Goal: Task Accomplishment & Management: Complete application form

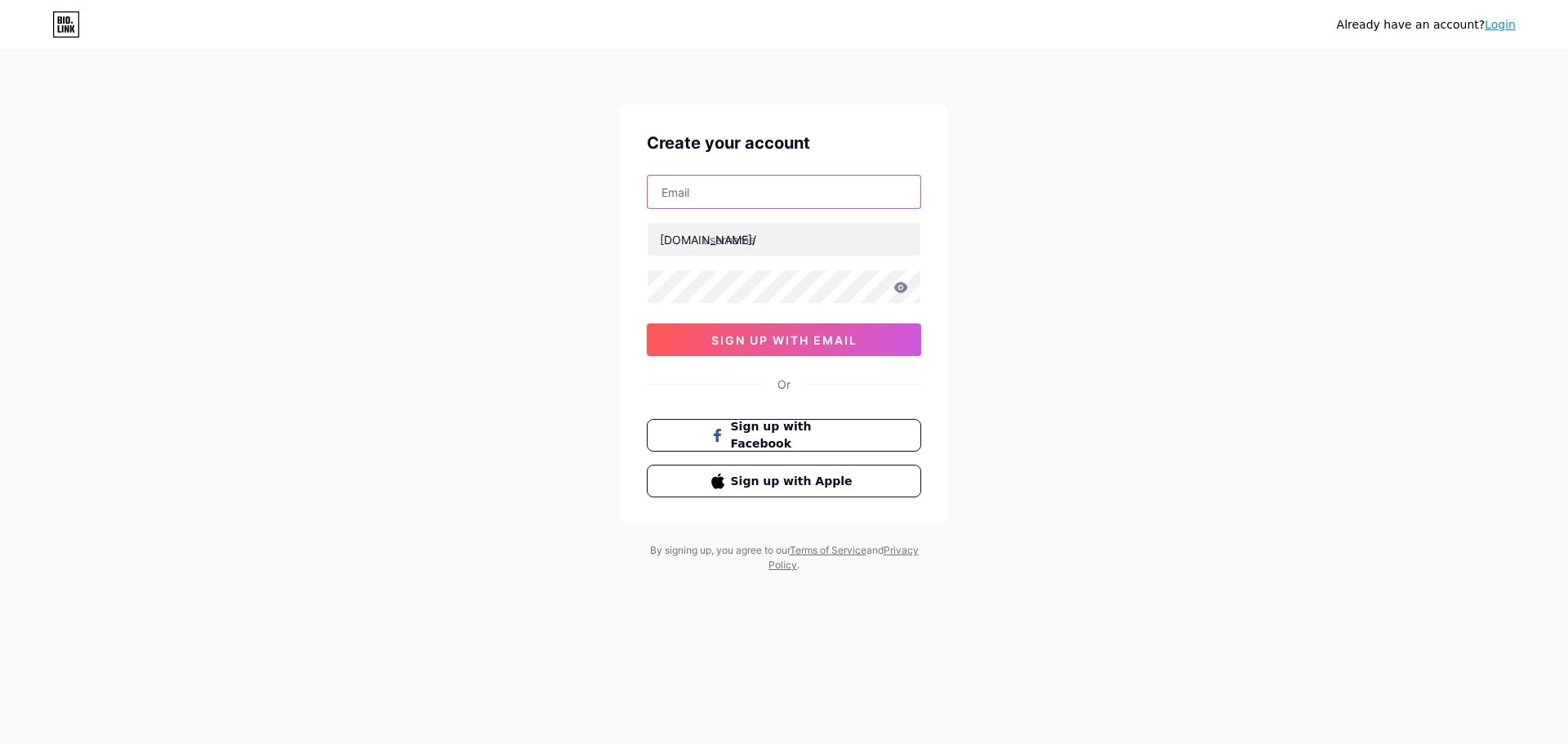
click at [728, 207] on input "text" at bounding box center [784, 192] width 273 height 33
click at [728, 185] on input "text" at bounding box center [784, 192] width 273 height 33
paste input "[EMAIL_ADDRESS][DOMAIN_NAME]"
type input "[EMAIL_ADDRESS][DOMAIN_NAME]"
paste input "websetsexa"
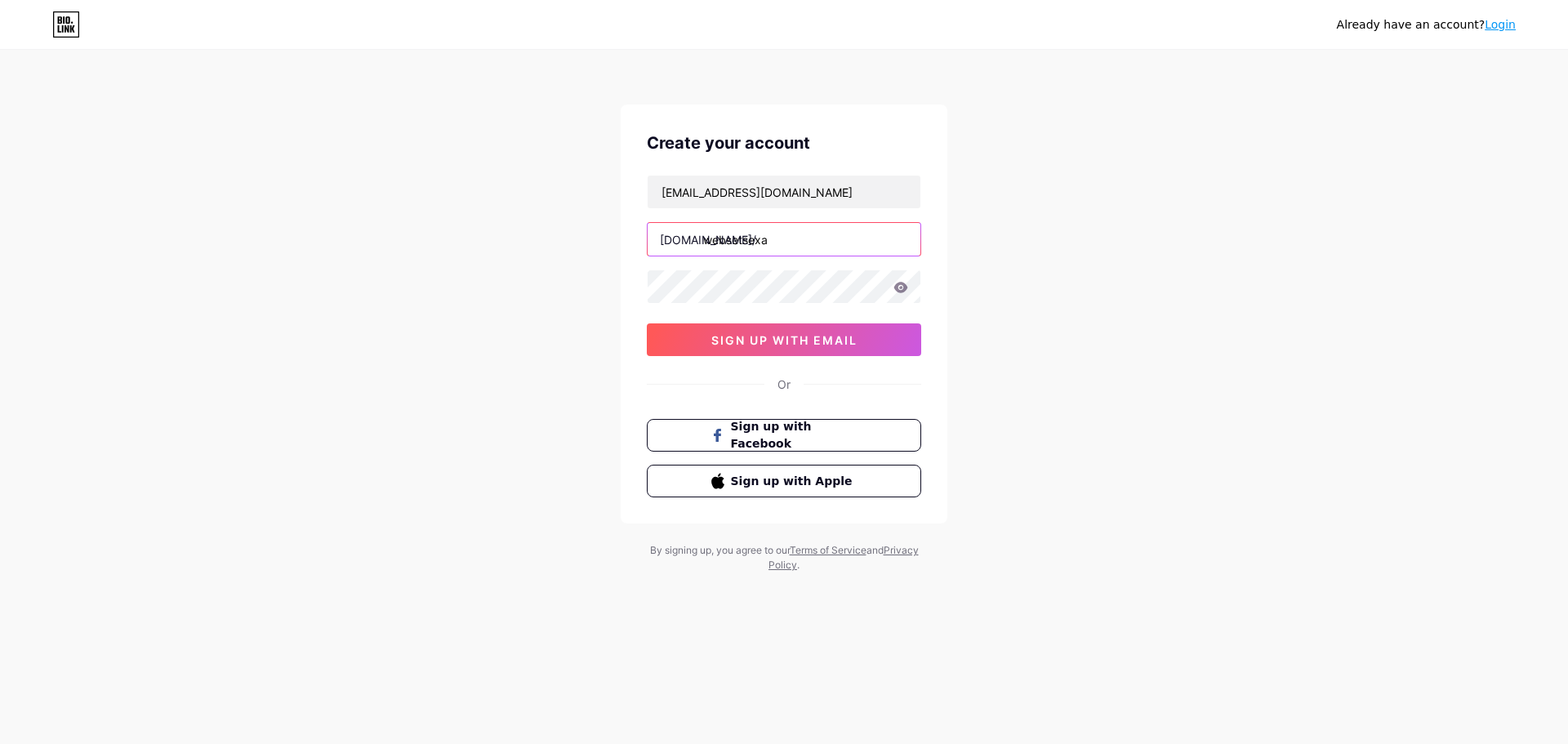
type input "websetsexa"
click at [684, 337] on button "sign up with email" at bounding box center [784, 339] width 275 height 33
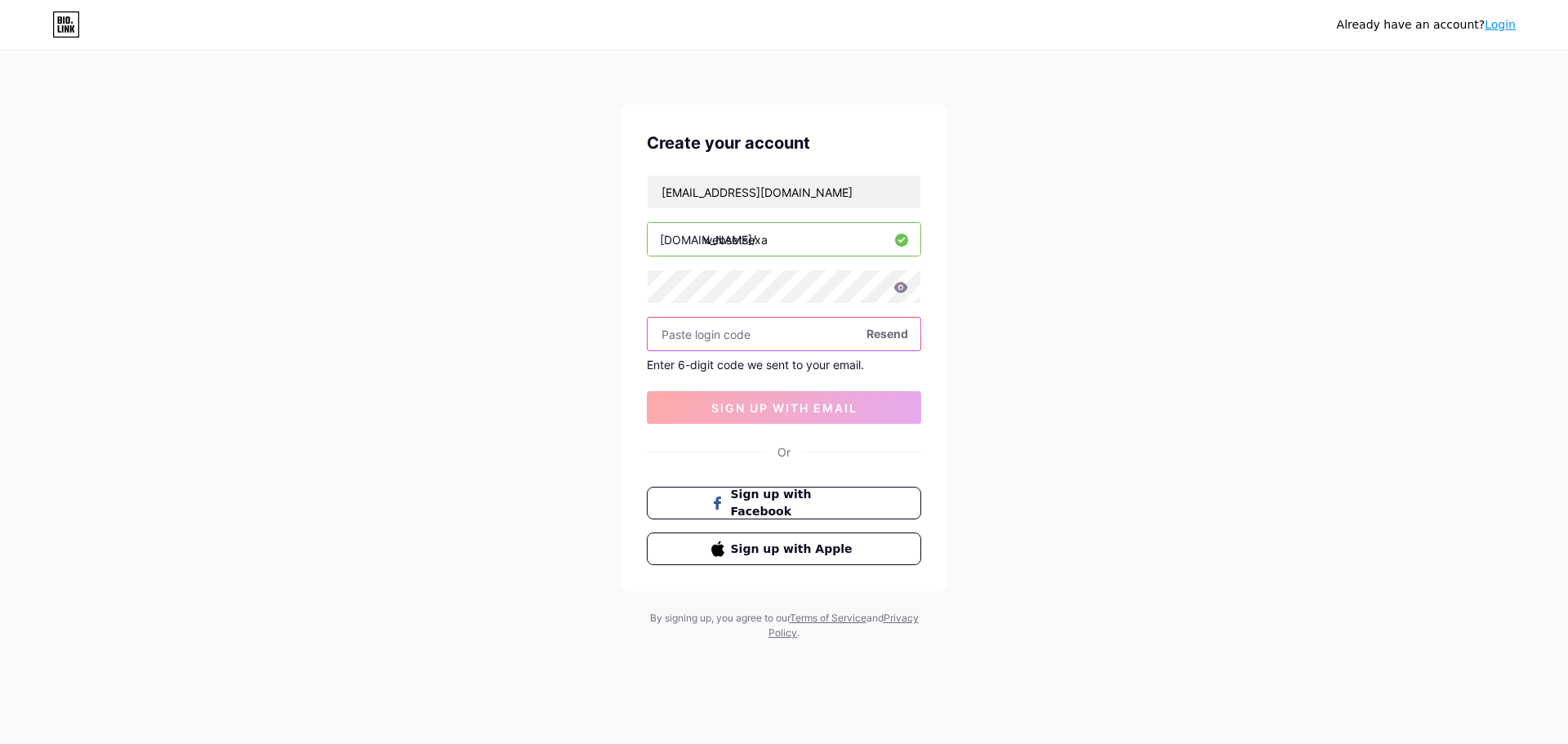
click at [810, 333] on input "text" at bounding box center [784, 334] width 273 height 33
click at [885, 335] on span "Resend" at bounding box center [887, 334] width 42 height 17
paste input "792427"
type input "792427"
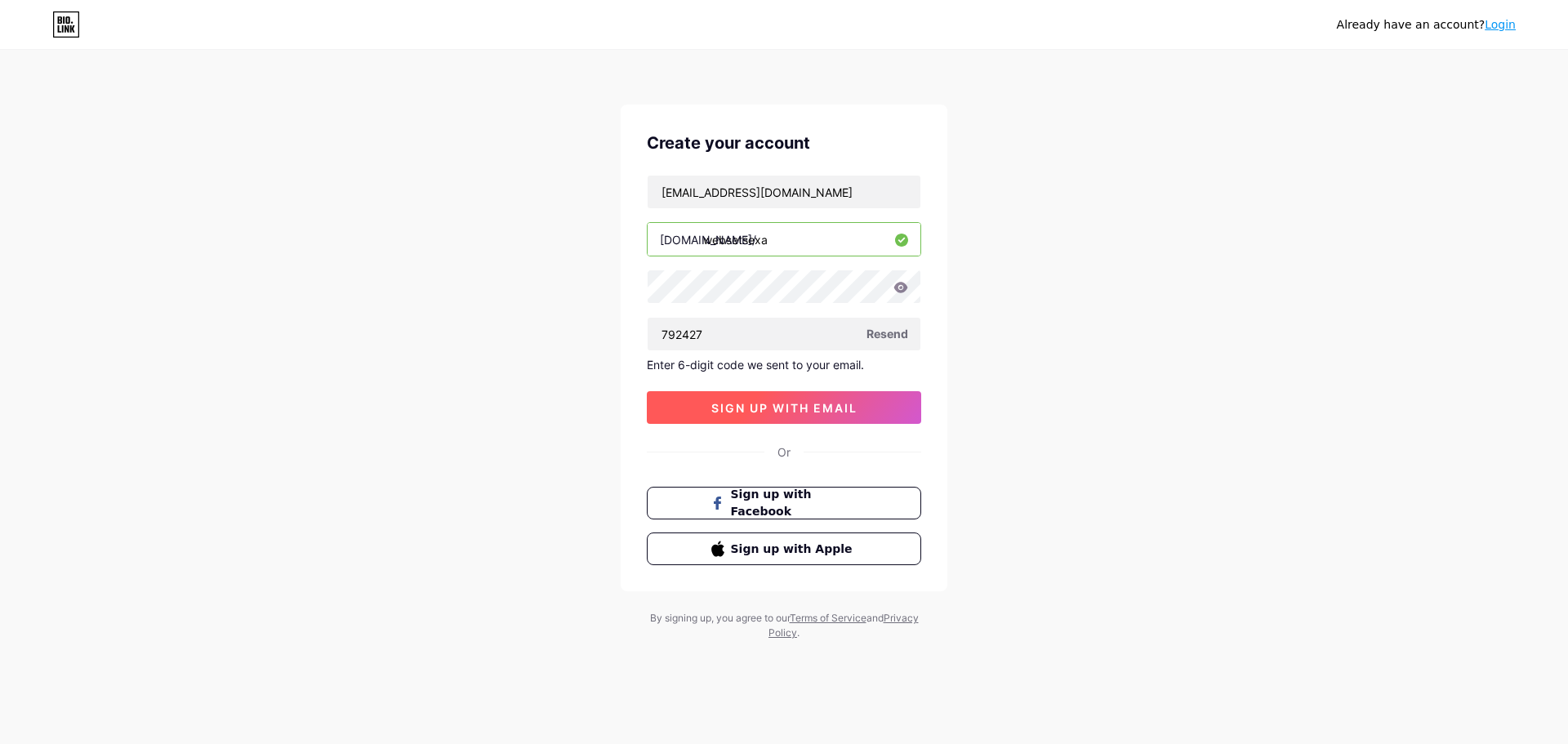
click at [734, 394] on button "sign up with email" at bounding box center [784, 408] width 275 height 33
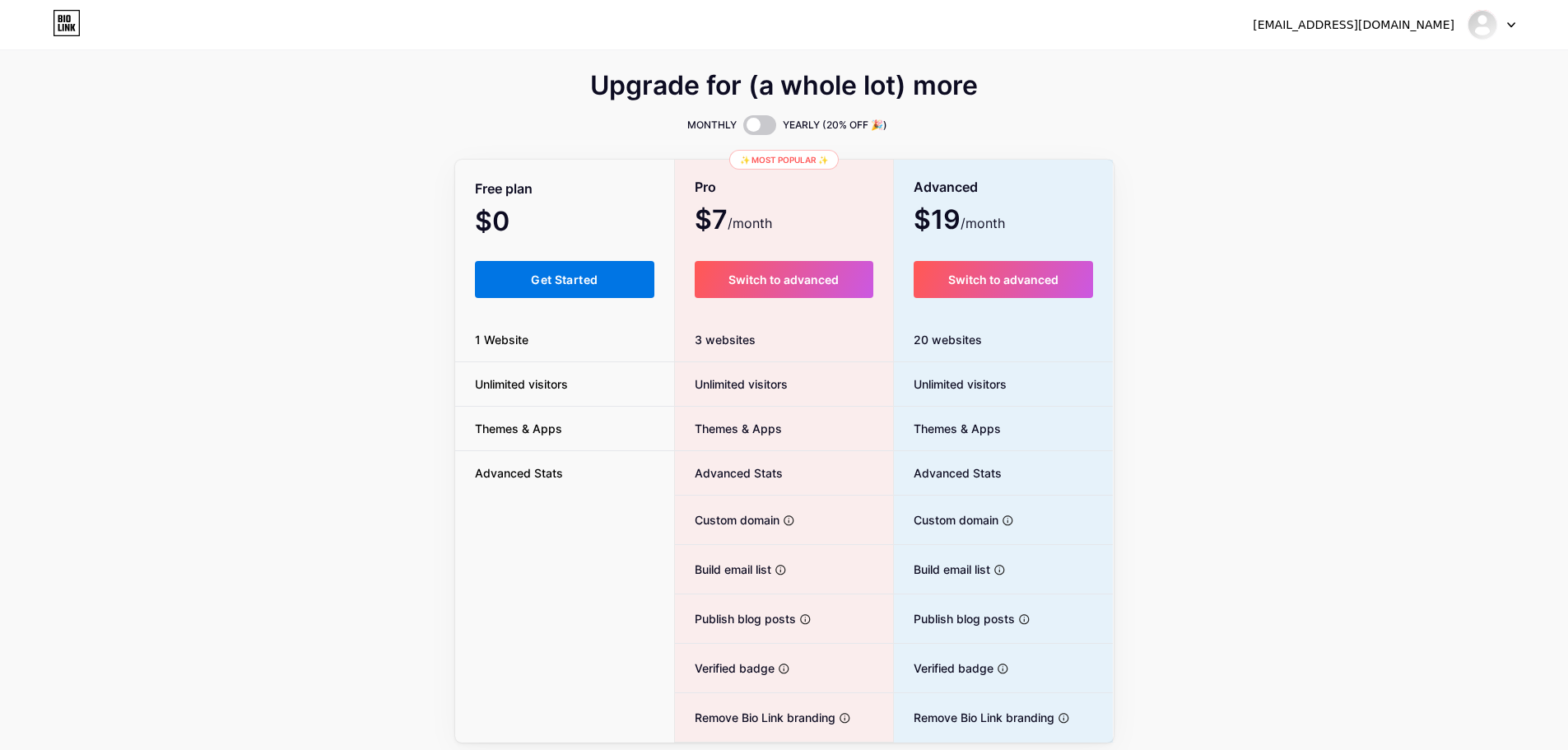
click at [606, 285] on button "Get Started" at bounding box center [564, 279] width 180 height 37
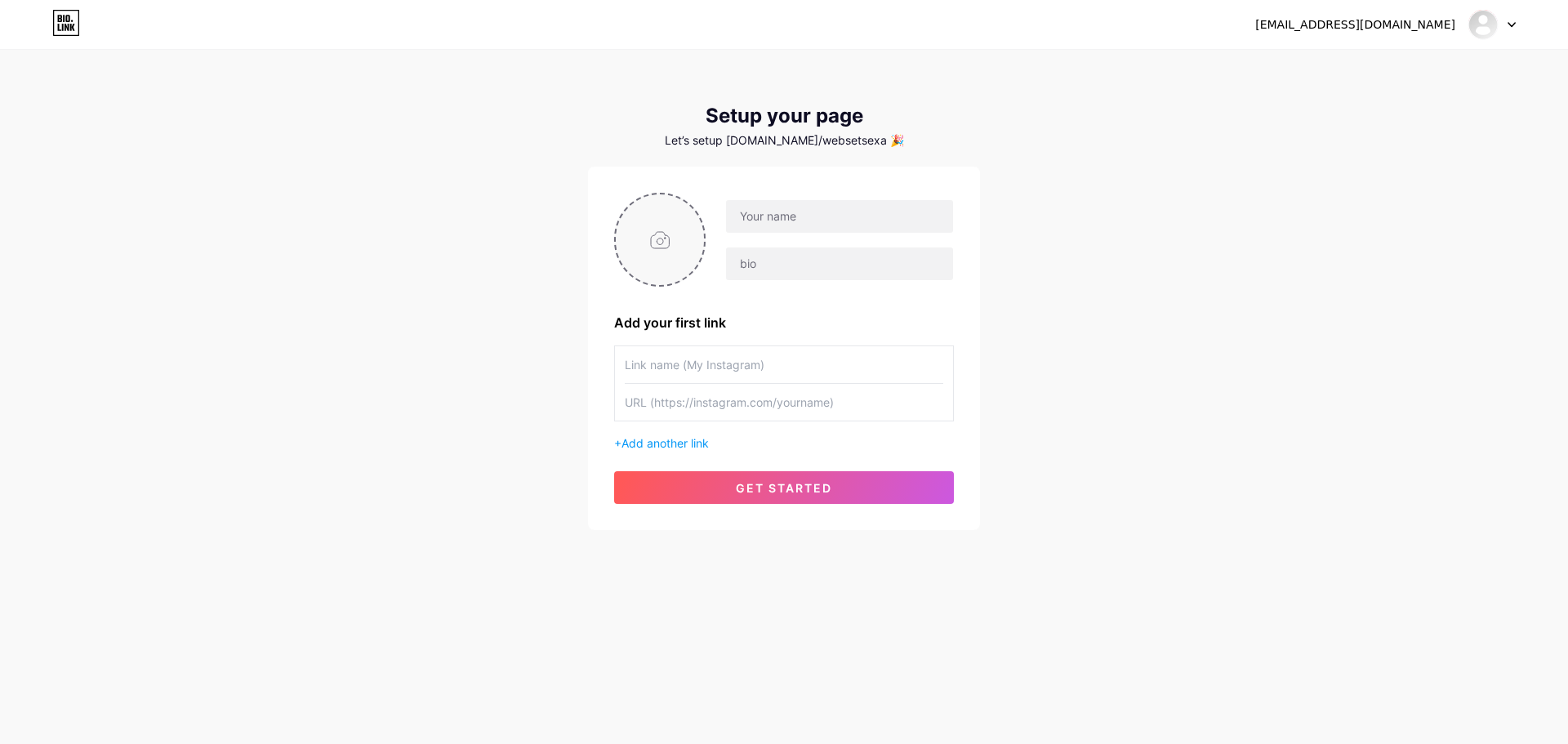
click at [676, 250] on input "file" at bounding box center [660, 239] width 88 height 91
type input "C:\fakepath\hunter.jpg"
click at [798, 207] on input "text" at bounding box center [839, 216] width 227 height 33
paste input "[URL]"
type input "[URL]"
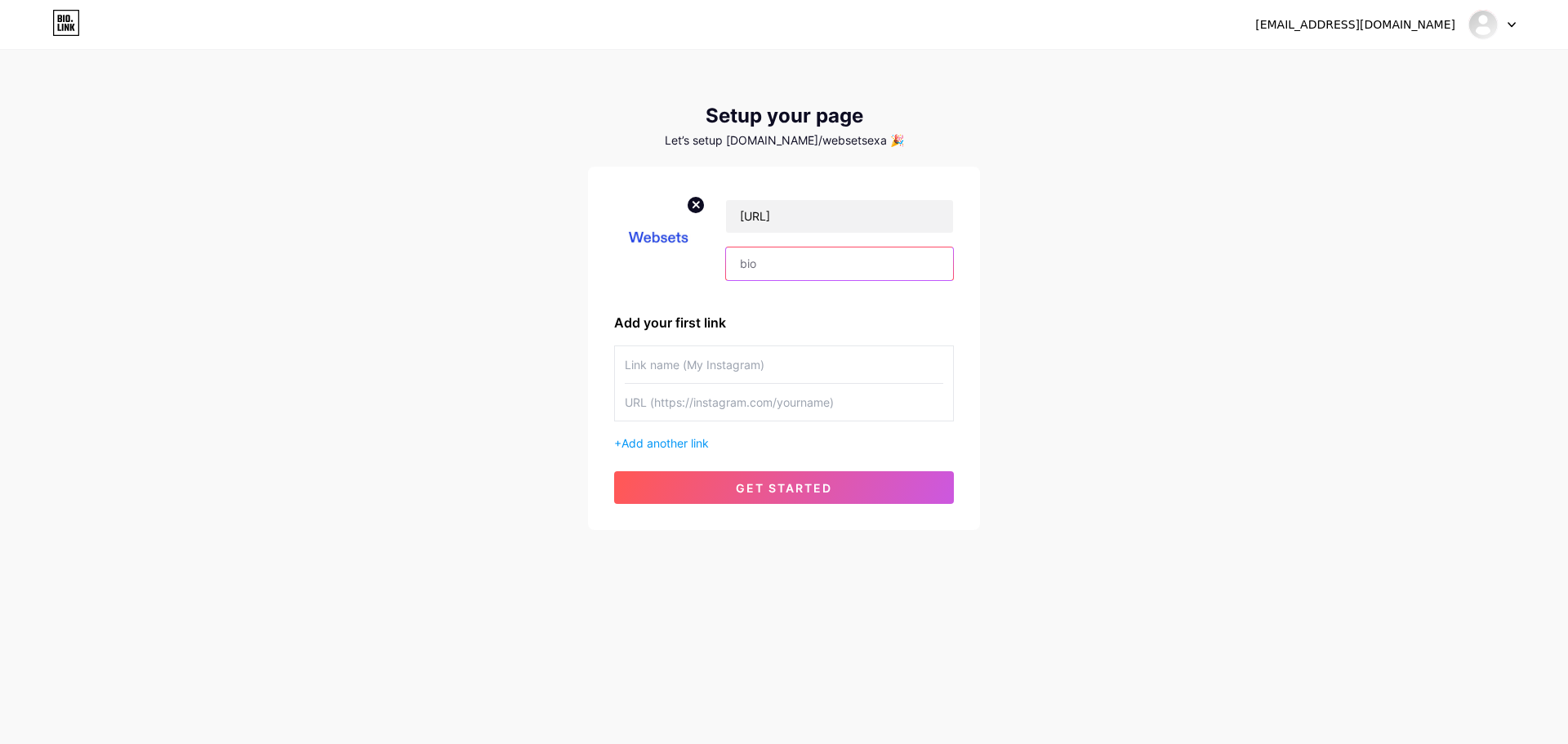
paste input "Combine the power of AI research tools and sales intelligence in one platform—[…"
type input "Combine the power of AI research tools and sales intelligence in one platform—[…"
paste input "ai people search"
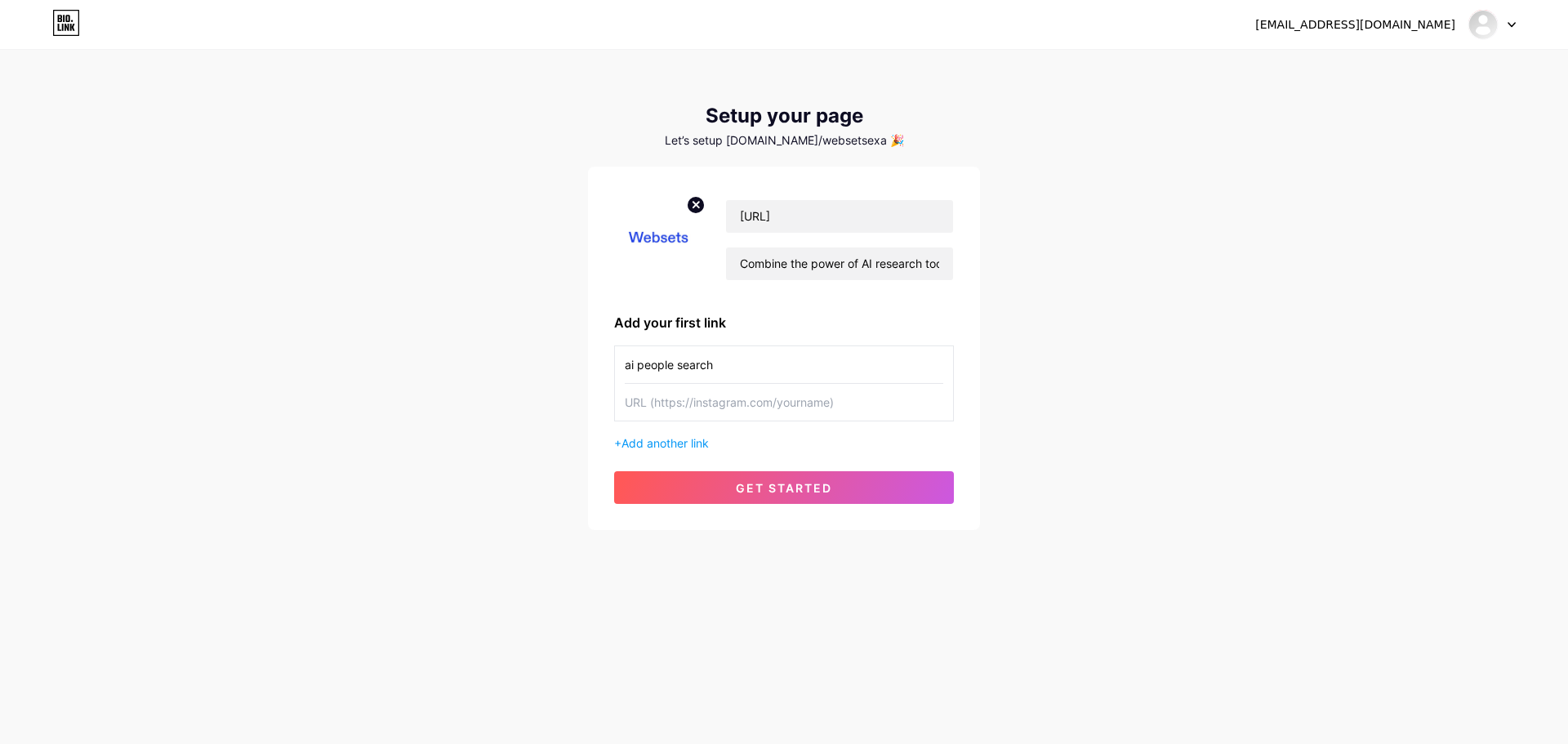
type input "ai people search"
paste input "[URL]"
type input "[URL]"
click at [782, 485] on span "get started" at bounding box center [784, 488] width 96 height 14
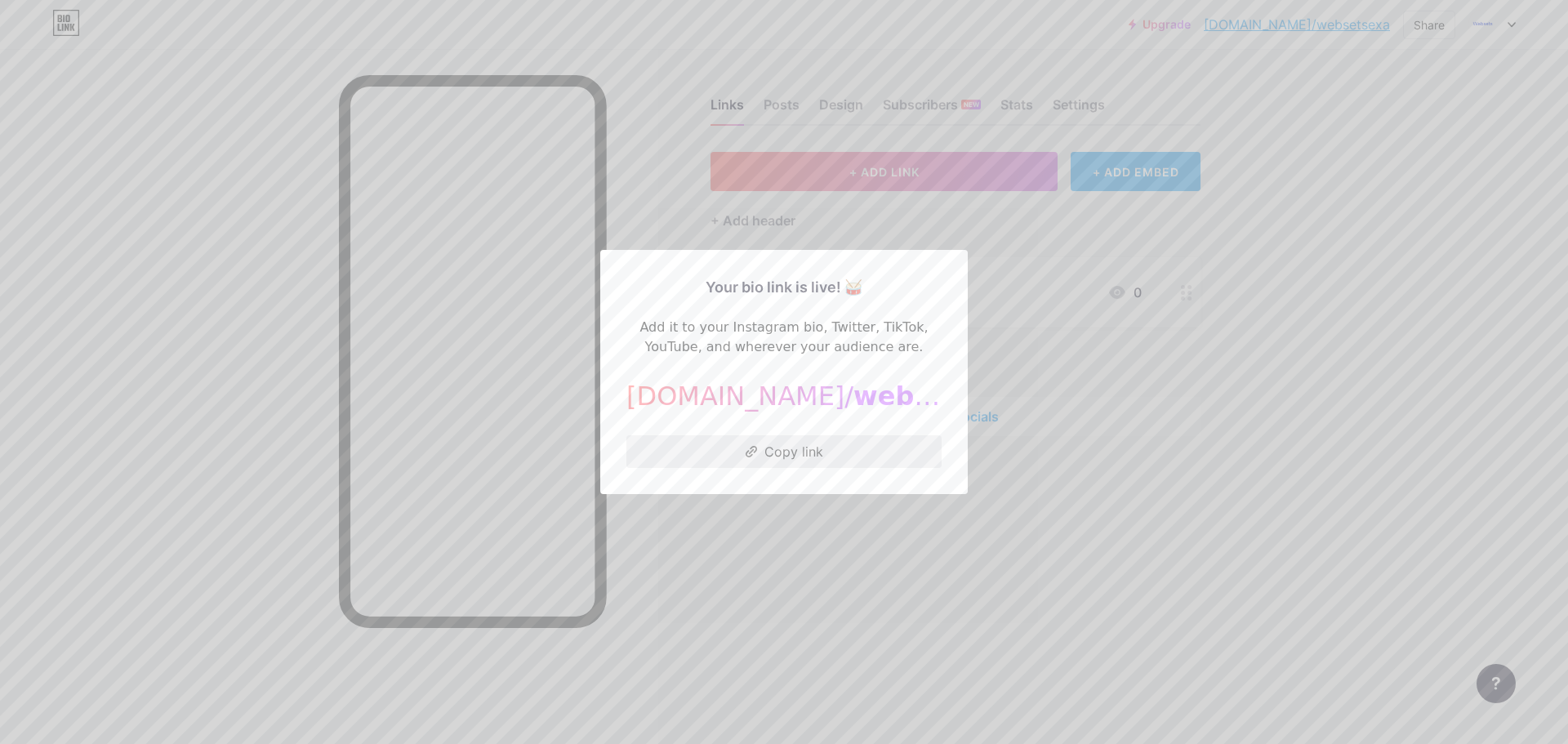
click at [779, 460] on button "Copy link" at bounding box center [783, 451] width 315 height 33
